Goal: Task Accomplishment & Management: Complete application form

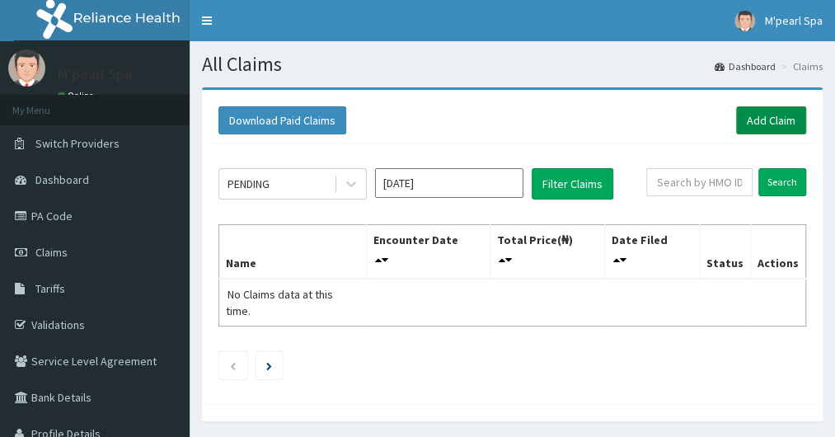
click at [772, 116] on link "Add Claim" at bounding box center [771, 120] width 70 height 28
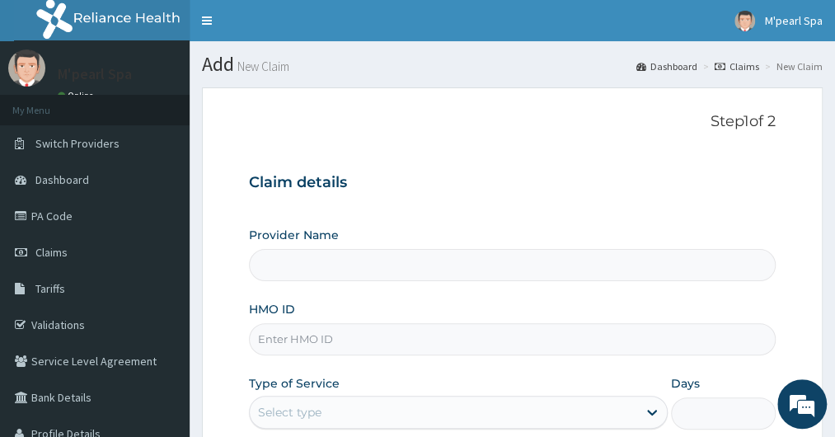
click at [232, 209] on form "Step 1 of 2 Claim details Provider Name HMO ID Type of Service Select type Days…" at bounding box center [512, 354] width 621 height 535
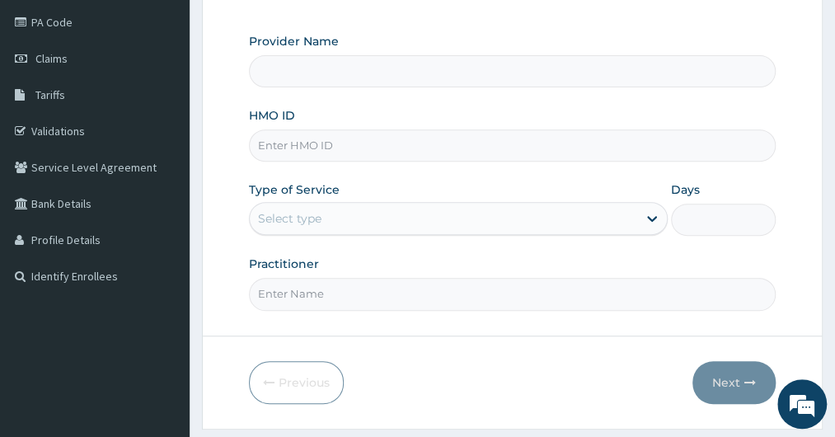
scroll to position [198, 0]
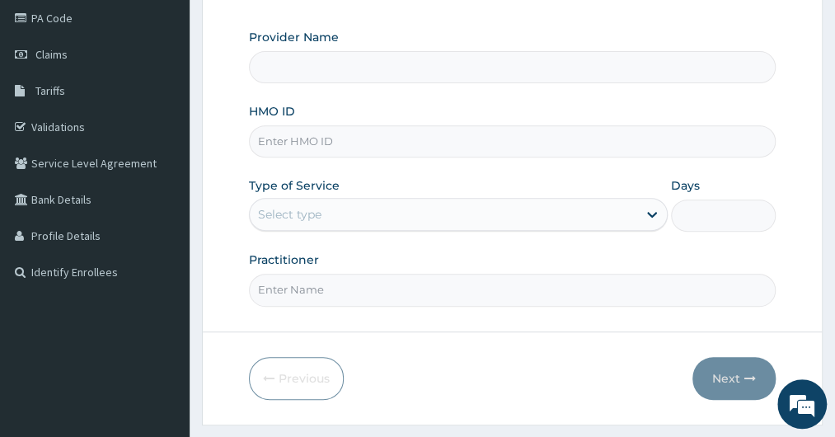
type input "M Pearl Beauty Spa"
type input "1"
click at [318, 152] on input "HMO ID" at bounding box center [512, 141] width 526 height 32
type input "OTV/10569/A"
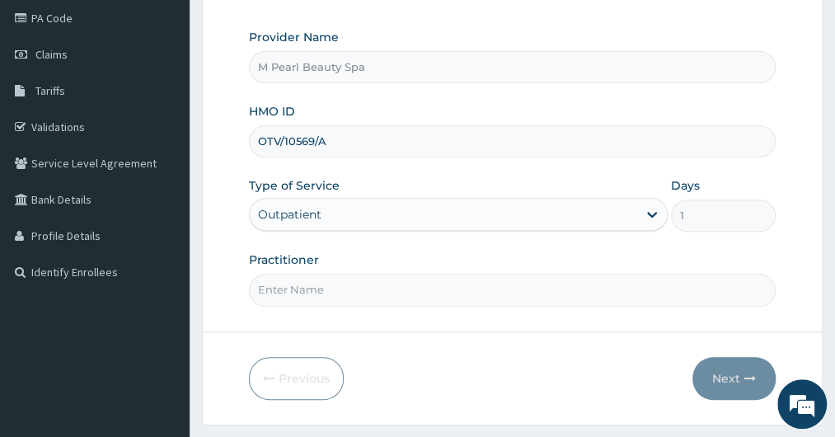
click at [290, 280] on input "Practitioner" at bounding box center [512, 290] width 526 height 32
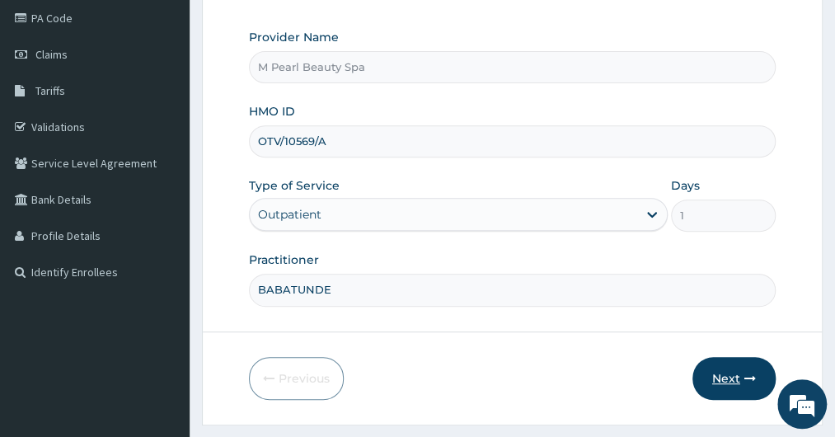
type input "BABATUNDE"
click at [732, 373] on button "Next" at bounding box center [733, 378] width 83 height 43
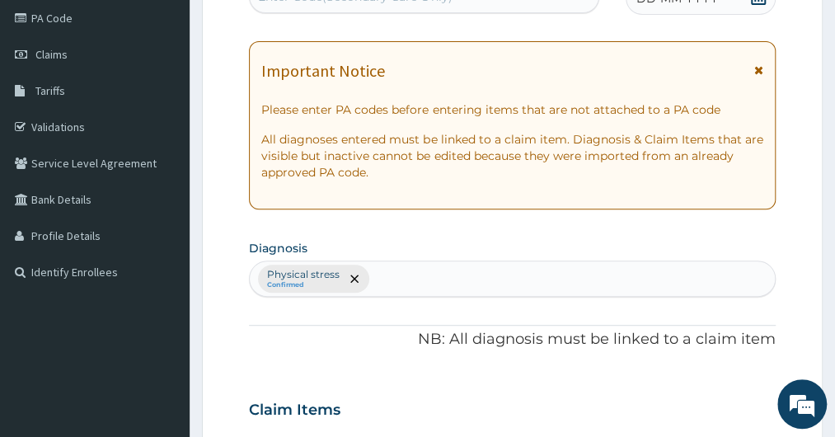
click at [234, 110] on form "Step 2 of 2 PA Code / Prescription Code Enter Code(Secondary Care Only) Encount…" at bounding box center [512, 429] width 621 height 1079
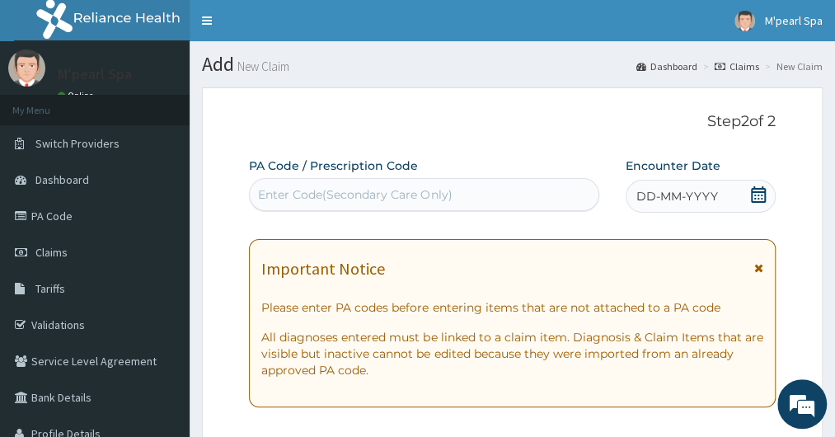
click at [333, 199] on div "Enter Code(Secondary Care Only)" at bounding box center [355, 194] width 194 height 16
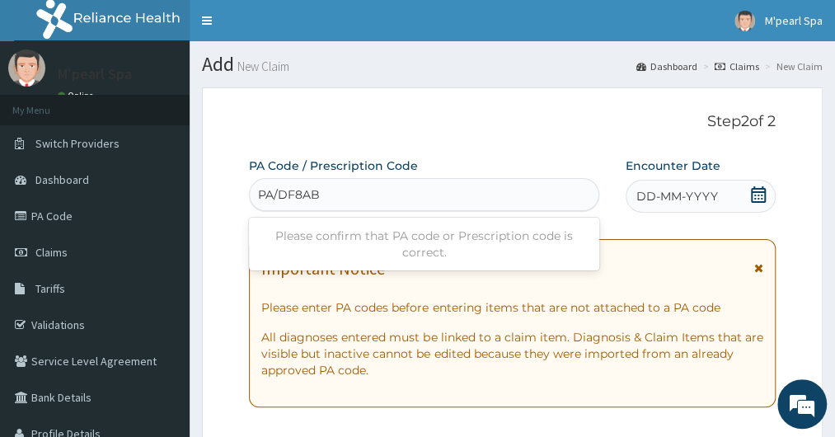
type input "PA/DF8AB4"
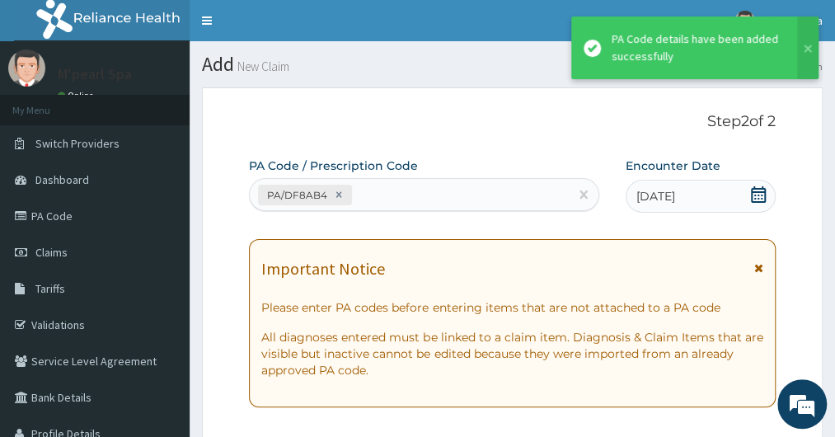
scroll to position [483, 0]
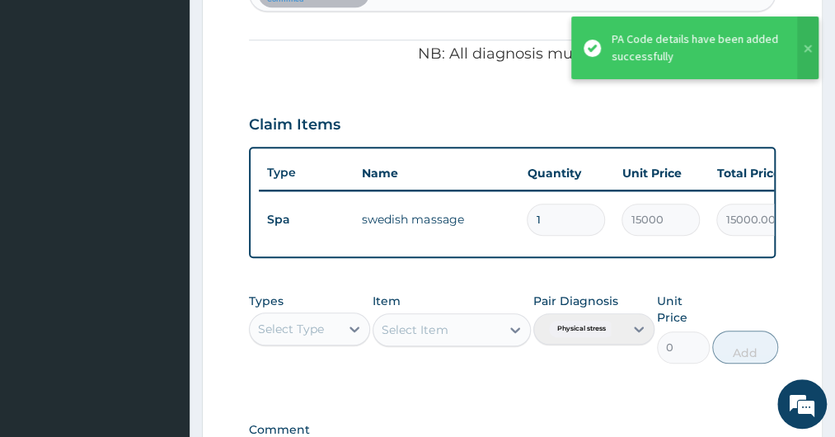
click at [222, 162] on form "Step 2 of 2 PA Code / Prescription Code PA/DF8AB4 Encounter Date 11-09-2025 Imp…" at bounding box center [512, 104] width 621 height 1001
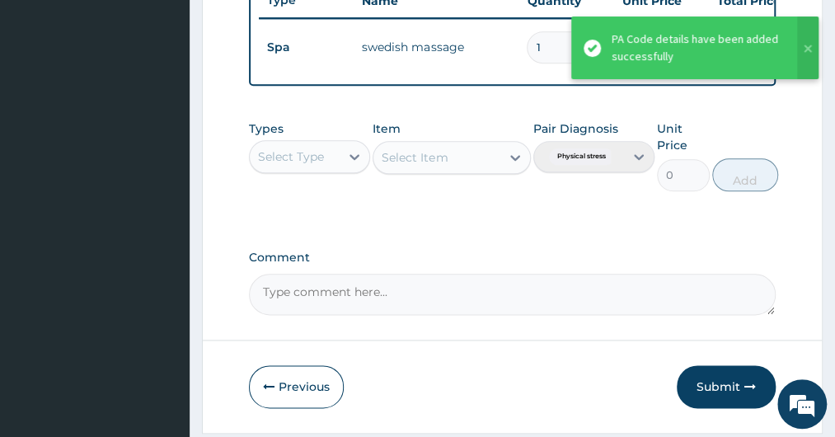
scroll to position [716, 0]
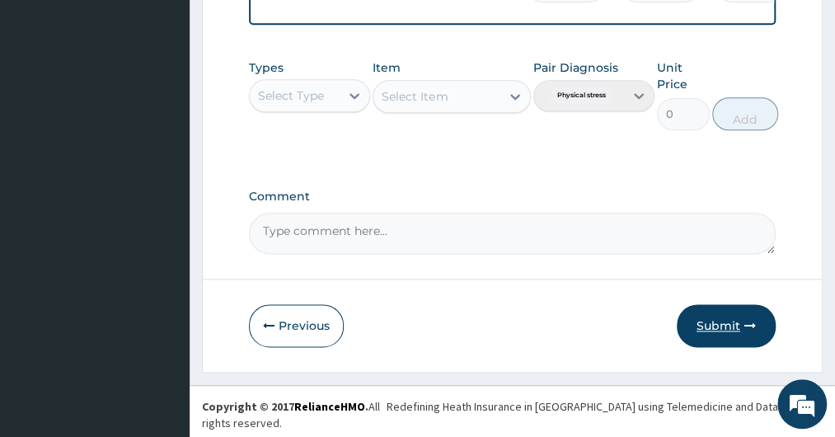
click at [732, 339] on button "Submit" at bounding box center [726, 325] width 99 height 43
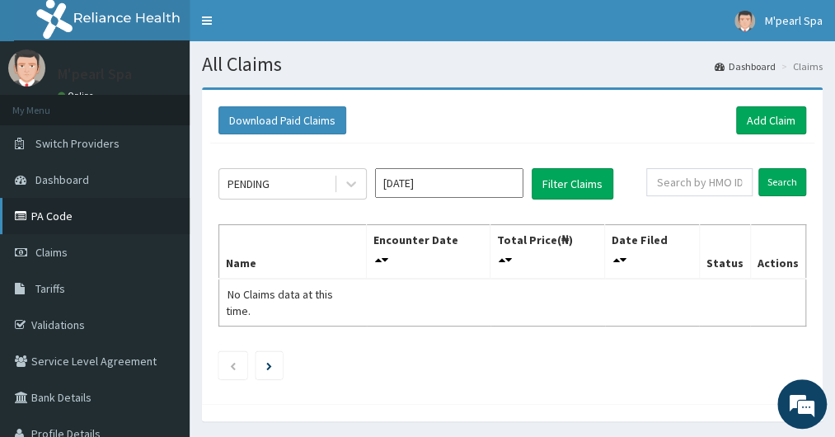
click at [61, 216] on link "PA Code" at bounding box center [95, 216] width 190 height 36
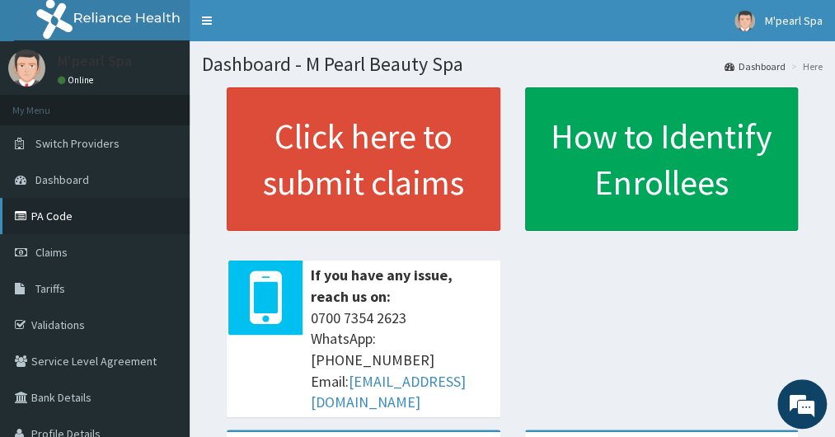
click at [54, 211] on link "PA Code" at bounding box center [95, 216] width 190 height 36
click at [40, 217] on link "PA Code" at bounding box center [95, 216] width 190 height 36
click at [53, 222] on link "PA Code" at bounding box center [95, 216] width 190 height 36
click at [829, 294] on div "Dashboard - M Pearl Beauty Spa Dashboard Here Click here to submit claims If yo…" at bounding box center [512, 264] width 645 height 447
click at [82, 181] on span "Dashboard" at bounding box center [62, 179] width 54 height 15
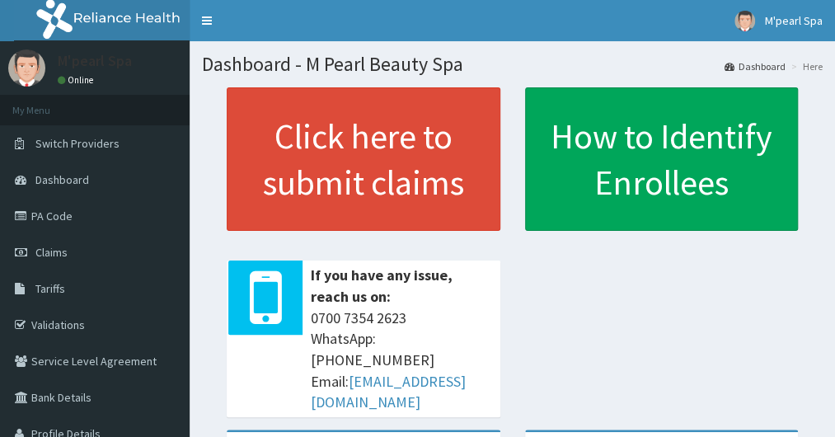
click at [56, 220] on link "PA Code" at bounding box center [95, 216] width 190 height 36
click at [39, 223] on link "PA Code" at bounding box center [95, 216] width 190 height 36
